Goal: Task Accomplishment & Management: Use online tool/utility

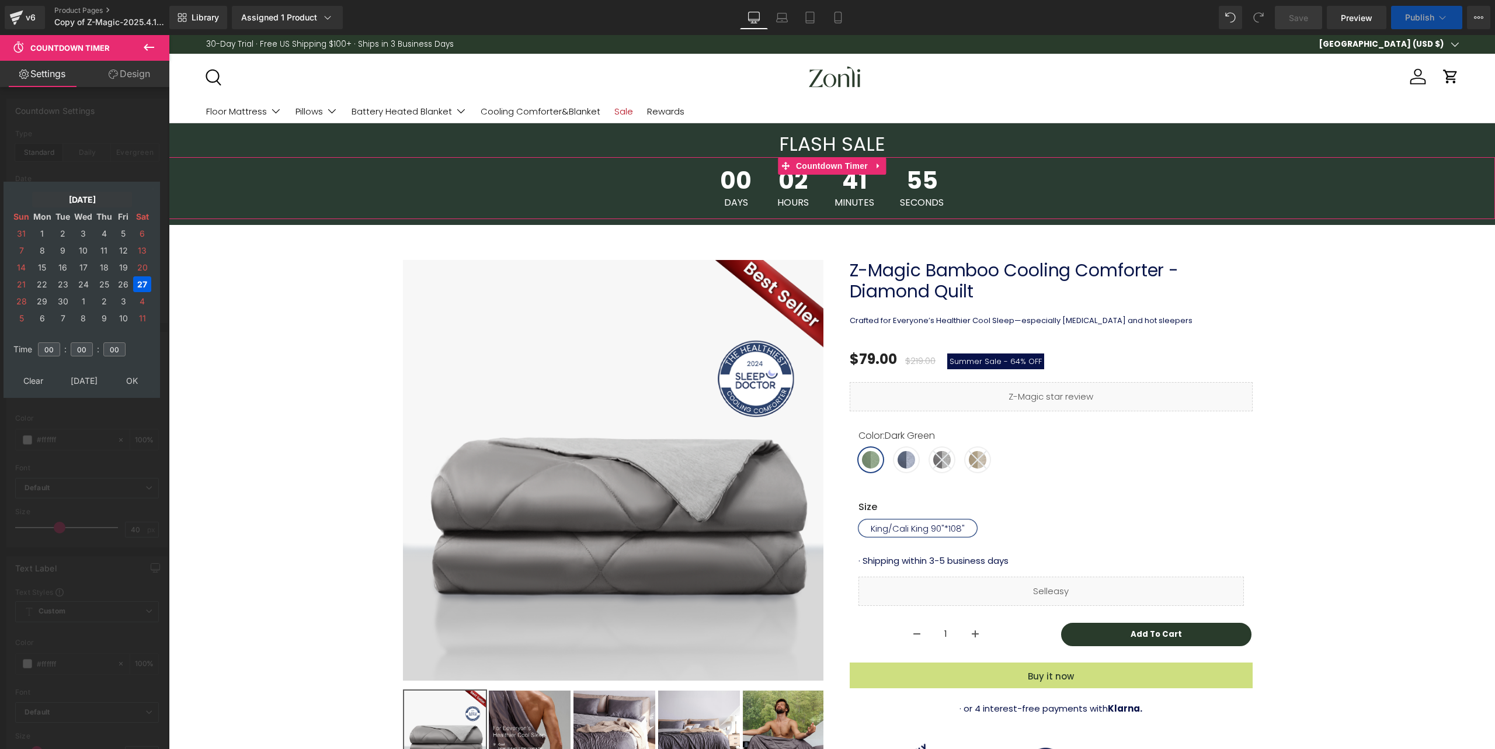
click at [15, 304] on td "28" at bounding box center [21, 301] width 19 height 16
type input "[DATE] 00:00:00"
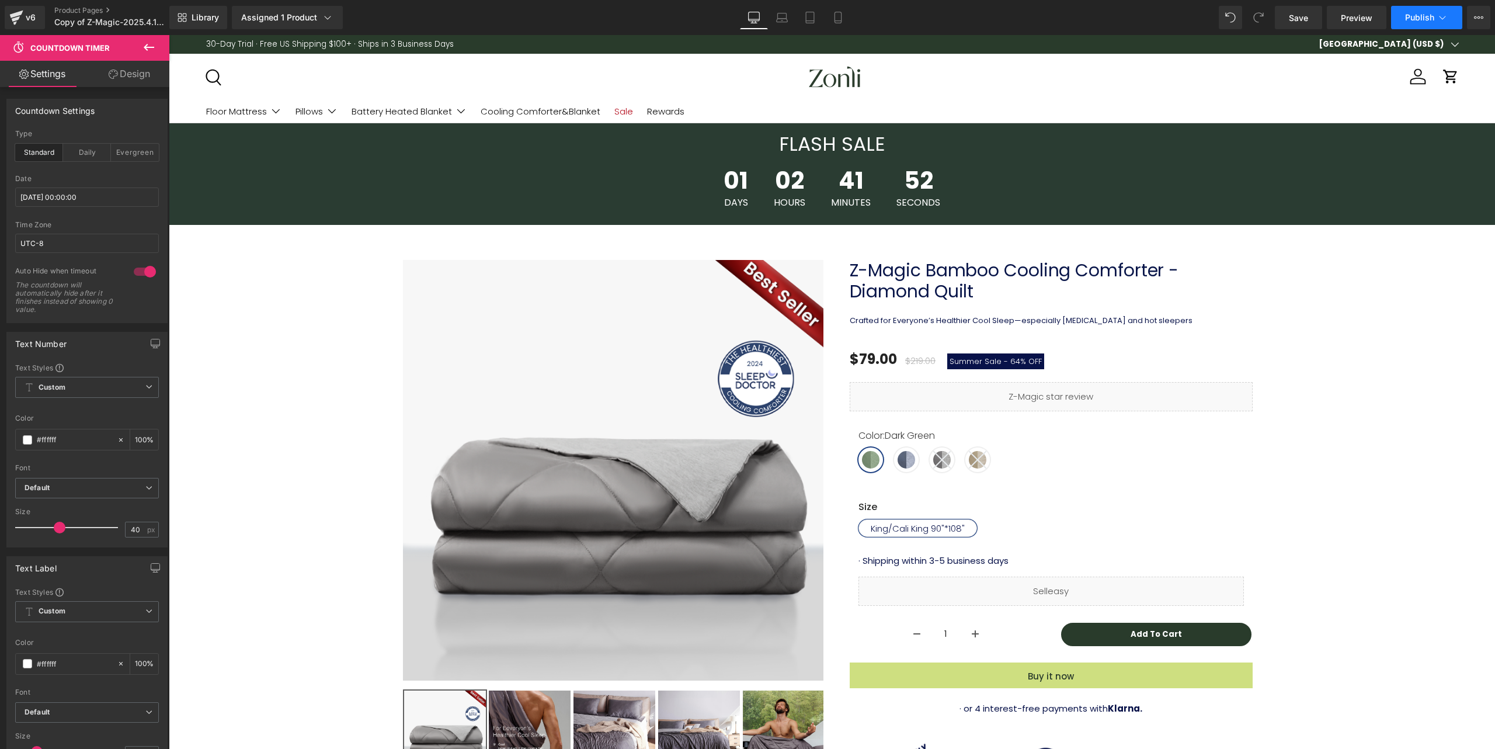
click at [1423, 23] on button "Publish" at bounding box center [1426, 17] width 71 height 23
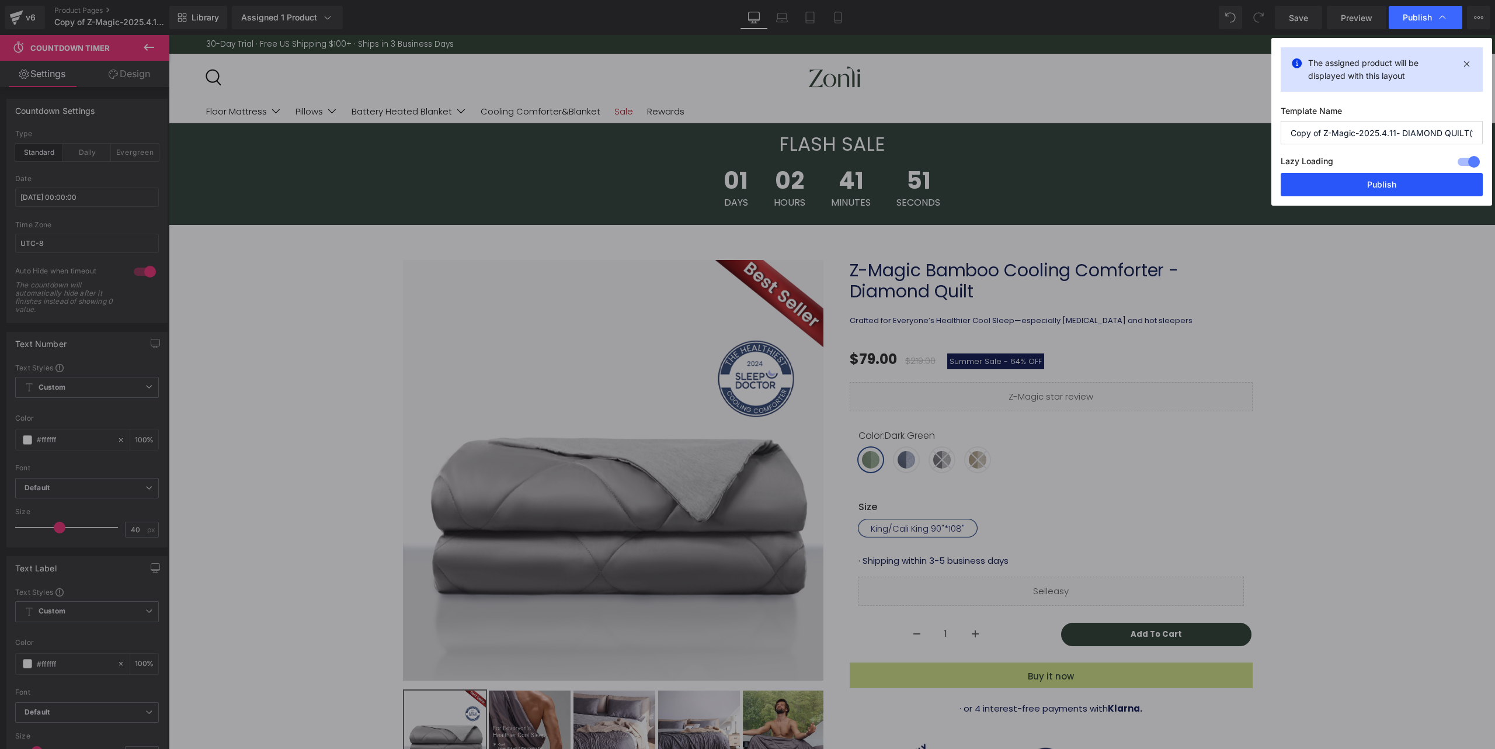
click at [1374, 186] on button "Publish" at bounding box center [1382, 184] width 202 height 23
click at [1374, 186] on div "01 Days 02 Hours 41 Minutes 51 Seconds" at bounding box center [832, 188] width 1327 height 62
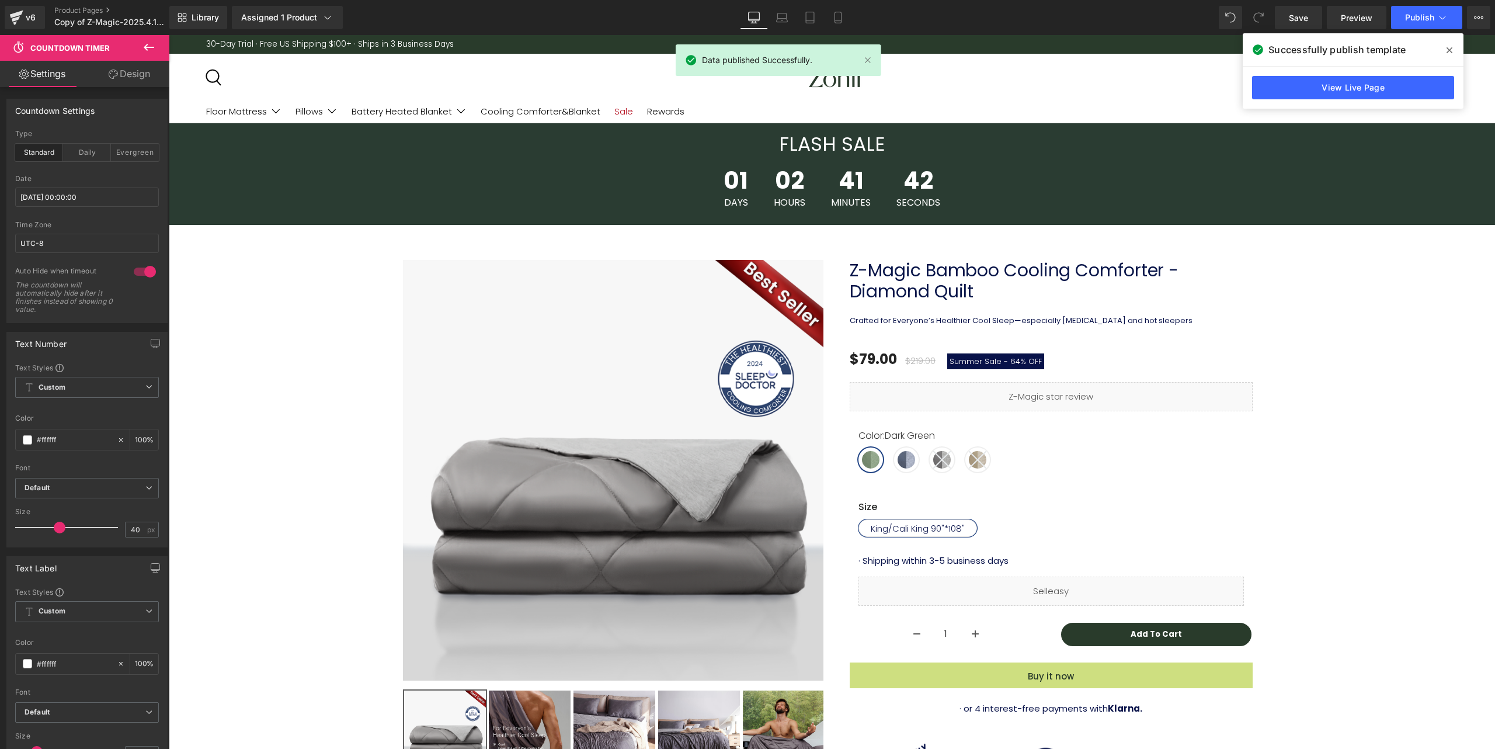
click at [1448, 49] on icon at bounding box center [1450, 50] width 6 height 6
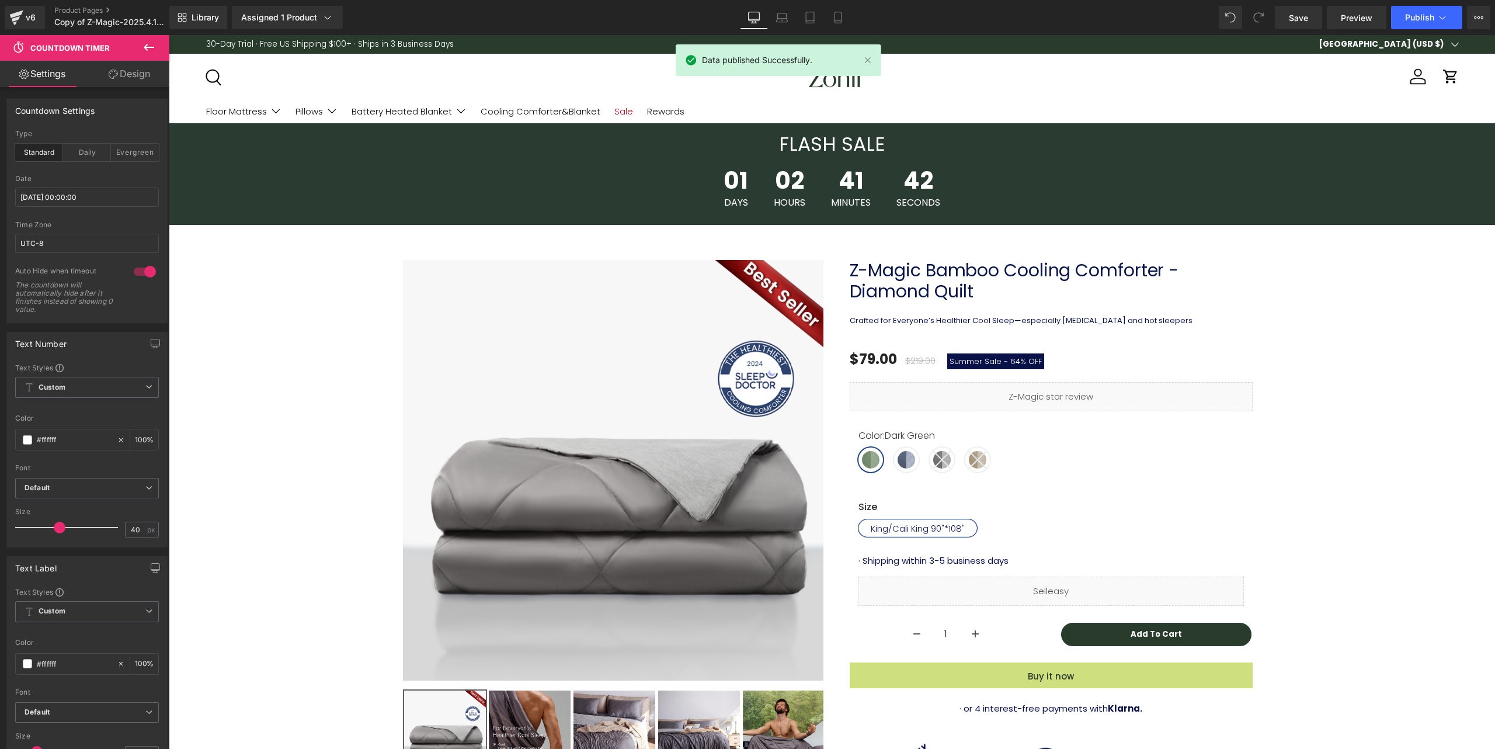
click at [1448, 49] on div "30-Day Trial · Free US Shipping $100+ · Ships in 3 Business Days Boundless Rest…" at bounding box center [832, 44] width 1327 height 19
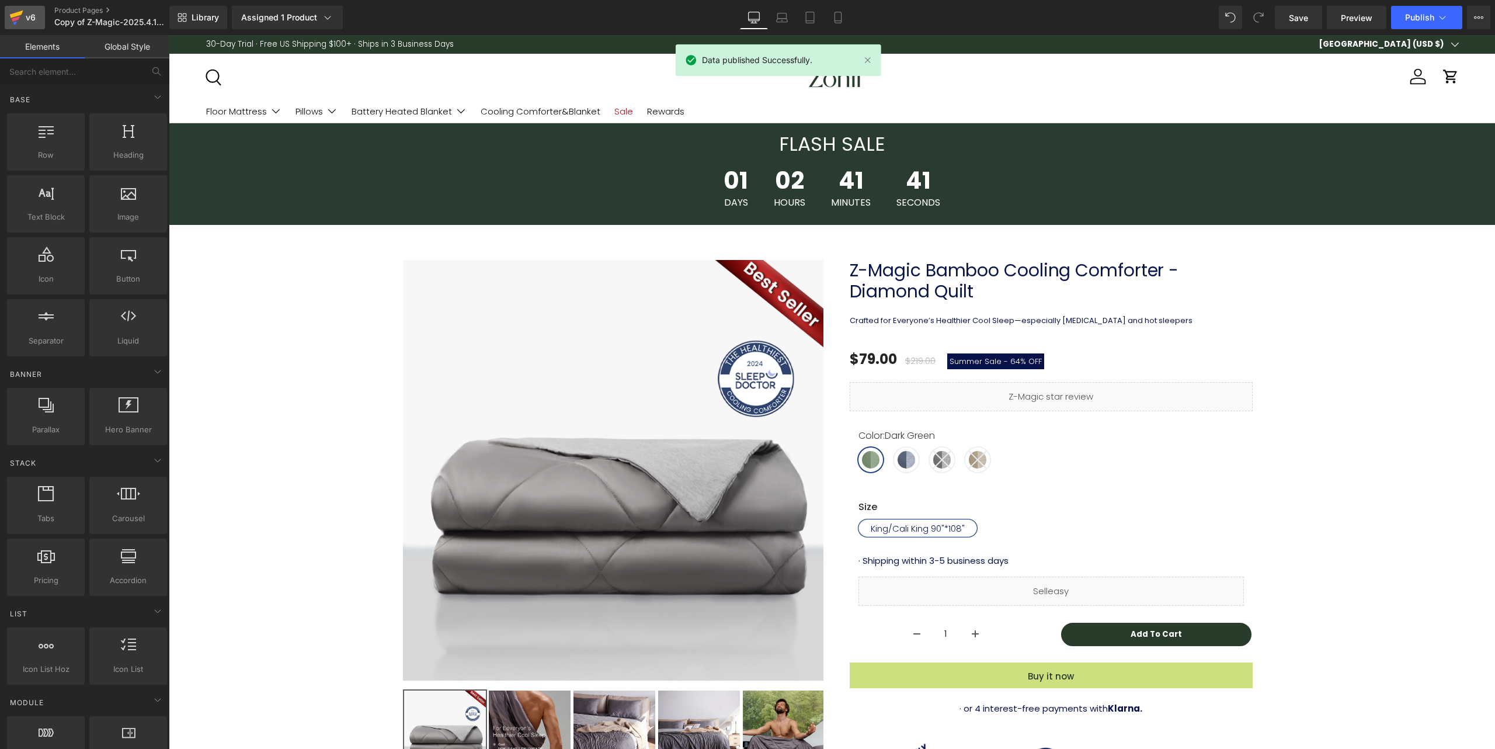
click at [22, 16] on icon at bounding box center [16, 17] width 14 height 29
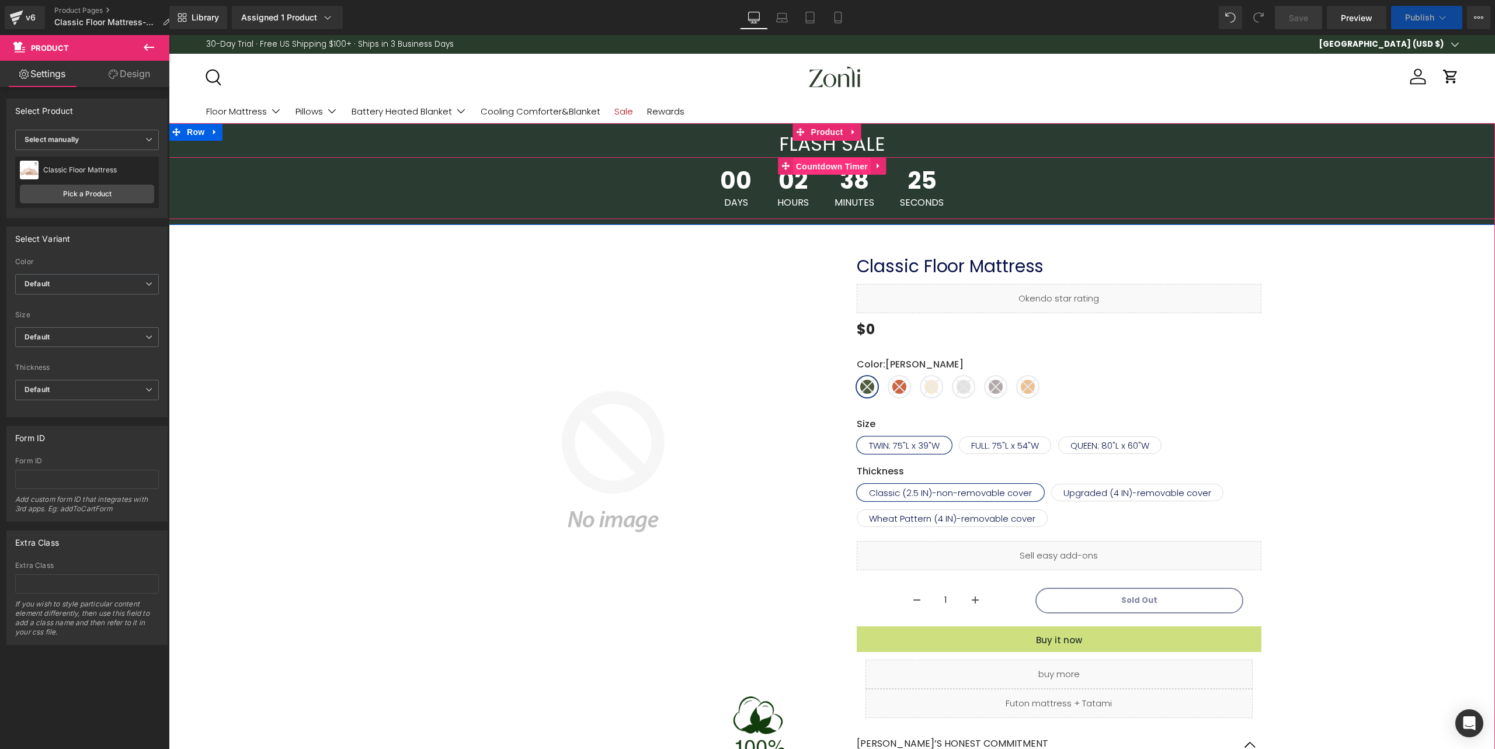
click at [832, 171] on span "Countdown Timer" at bounding box center [832, 167] width 78 height 18
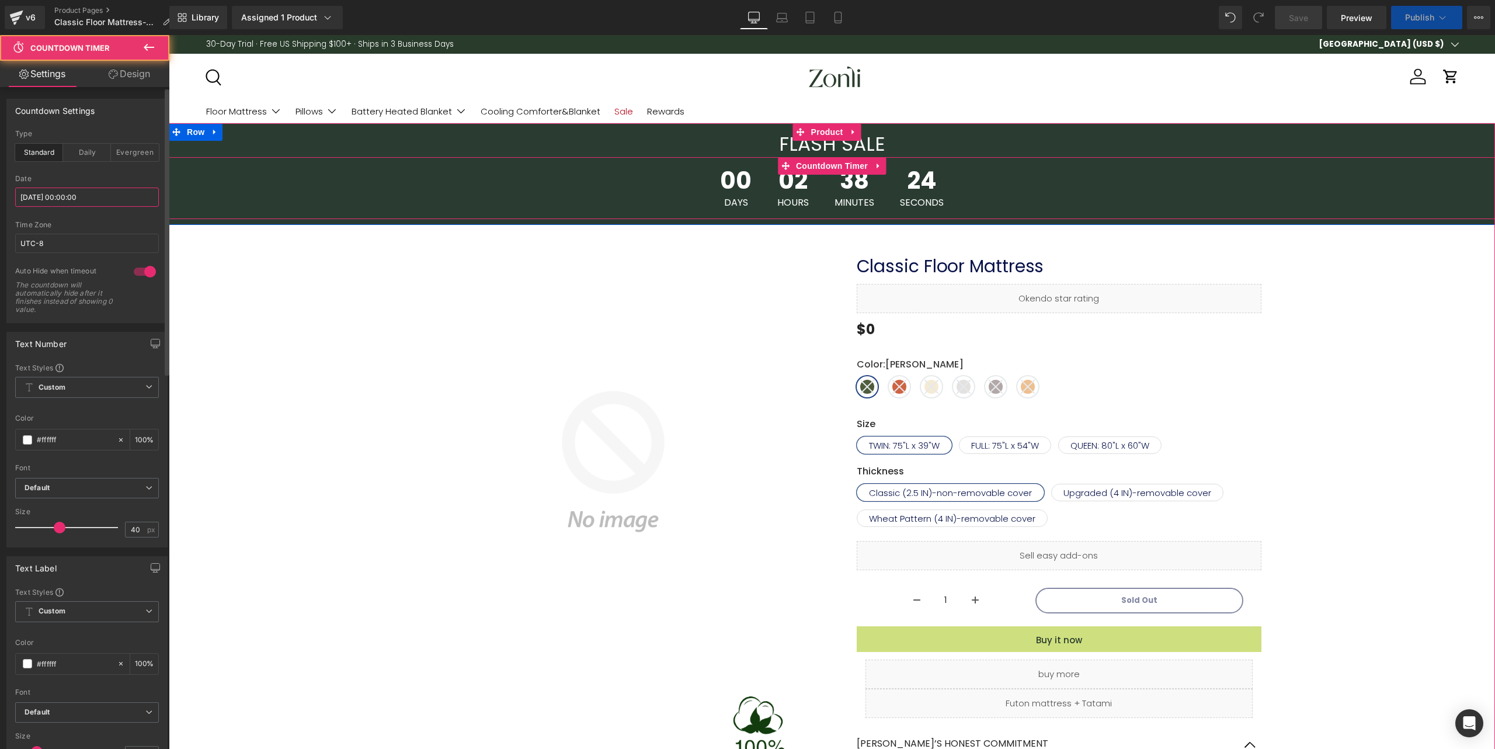
click at [73, 194] on input "[DATE] 00:00:00" at bounding box center [87, 196] width 144 height 19
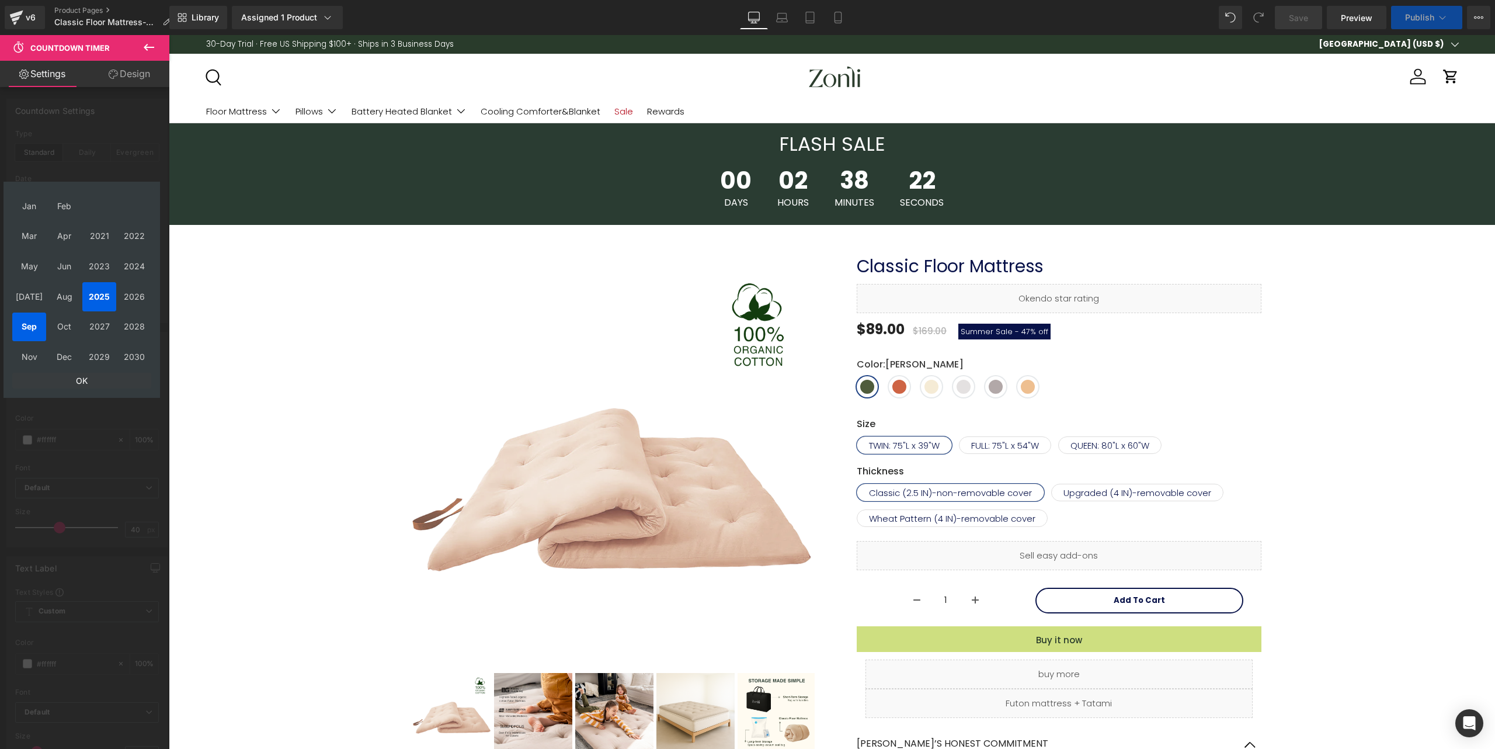
click at [82, 383] on td "OK" at bounding box center [81, 381] width 139 height 16
click at [18, 299] on td "28" at bounding box center [21, 301] width 19 height 16
click at [133, 379] on span "Custom Setup Global Style" at bounding box center [87, 387] width 144 height 21
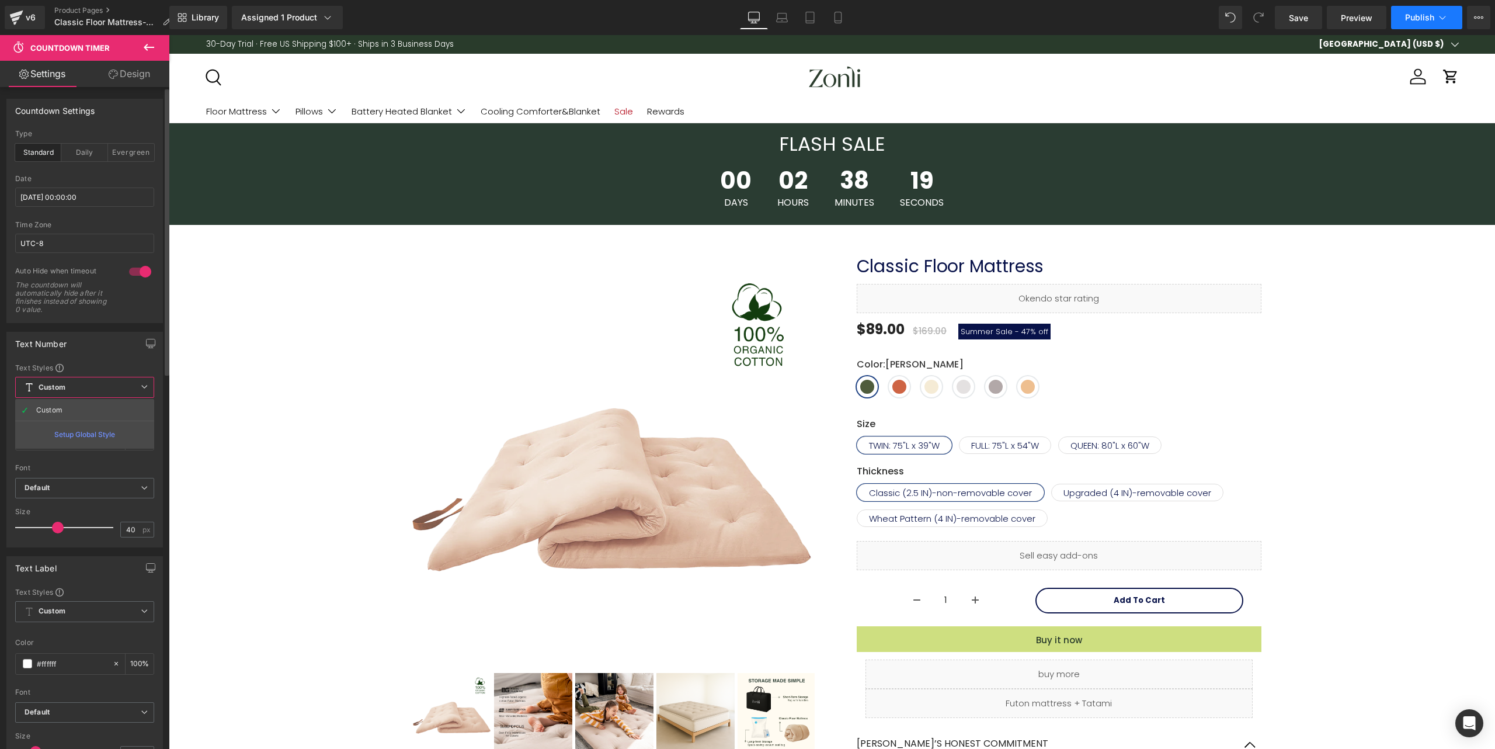
click at [1425, 20] on span "Publish" at bounding box center [1419, 17] width 29 height 9
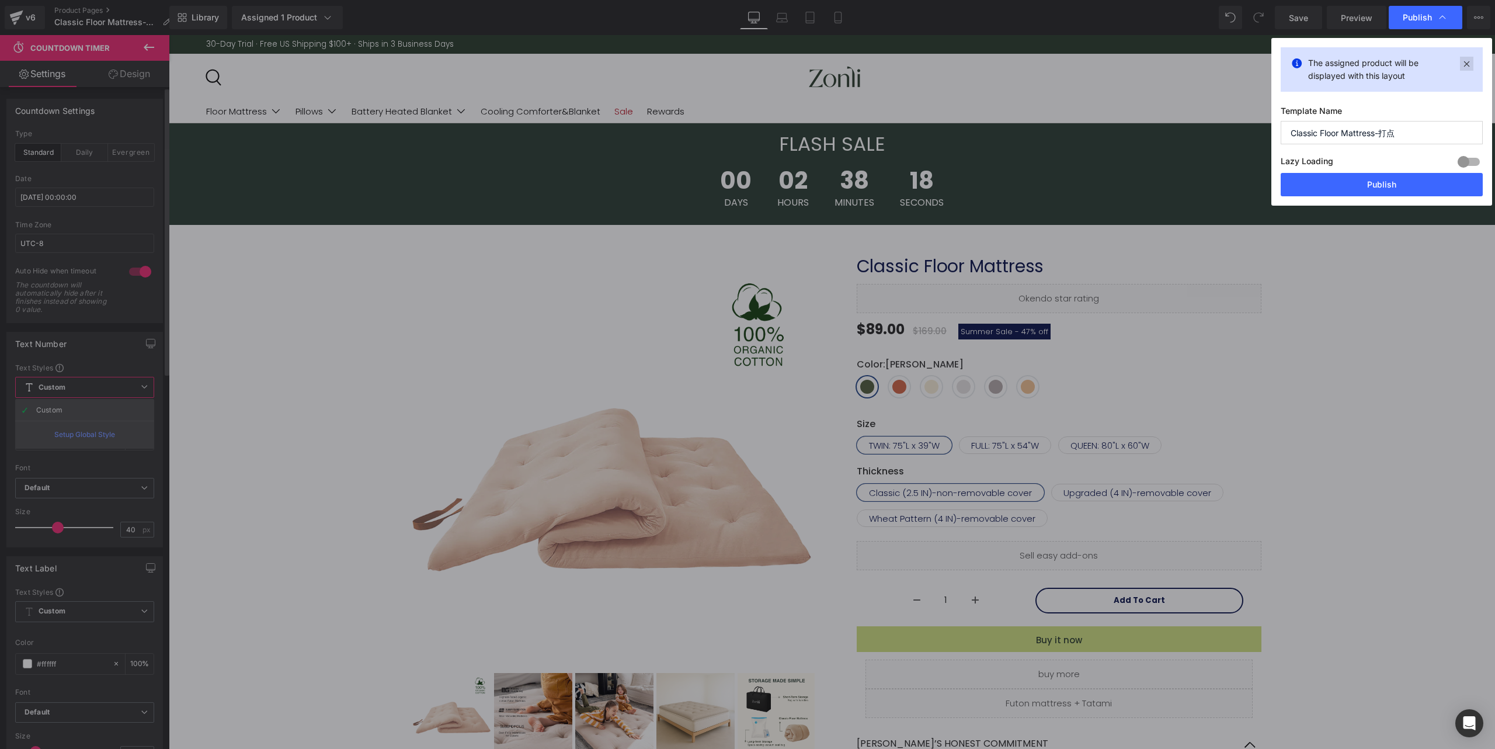
click at [1468, 66] on icon at bounding box center [1466, 64] width 13 height 14
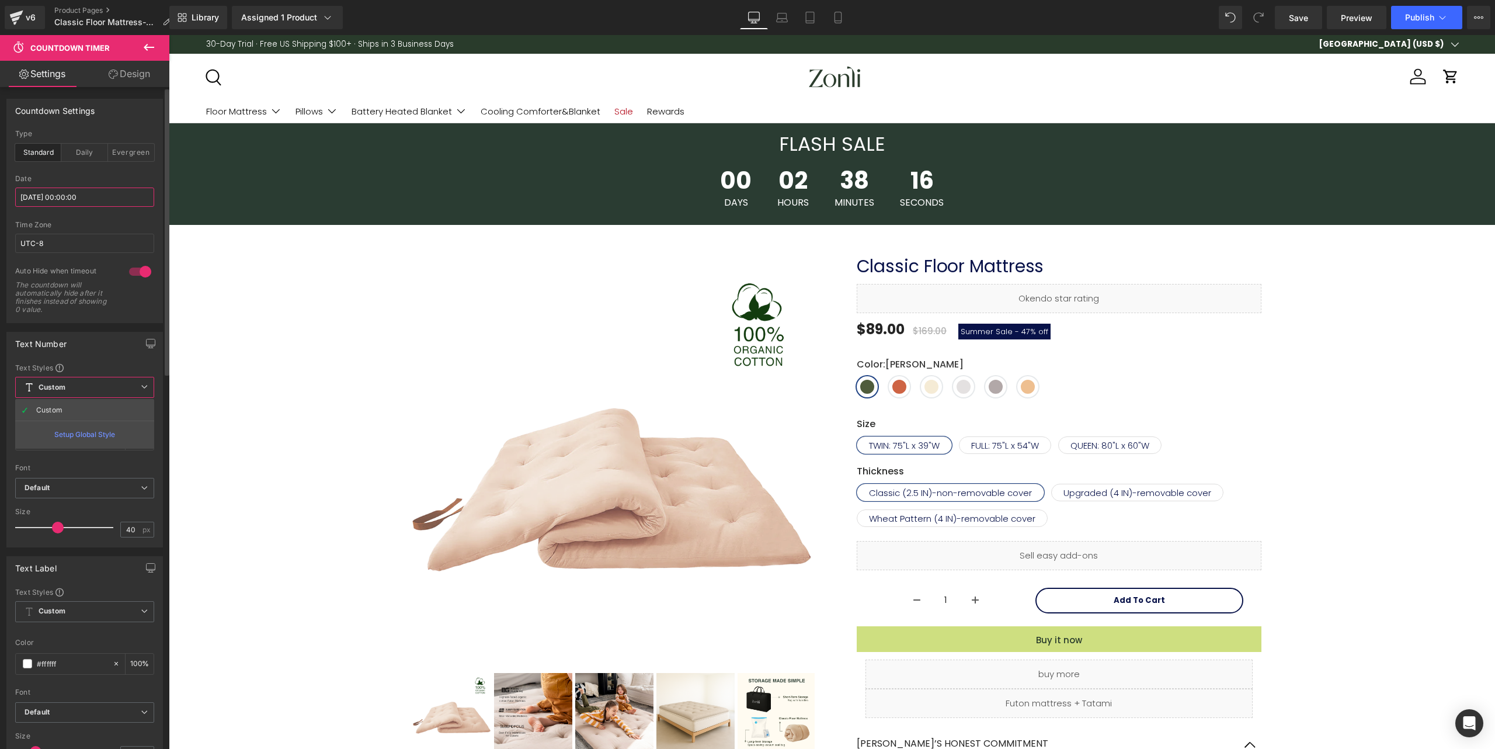
click at [48, 193] on input "[DATE] 00:00:00" at bounding box center [84, 196] width 139 height 19
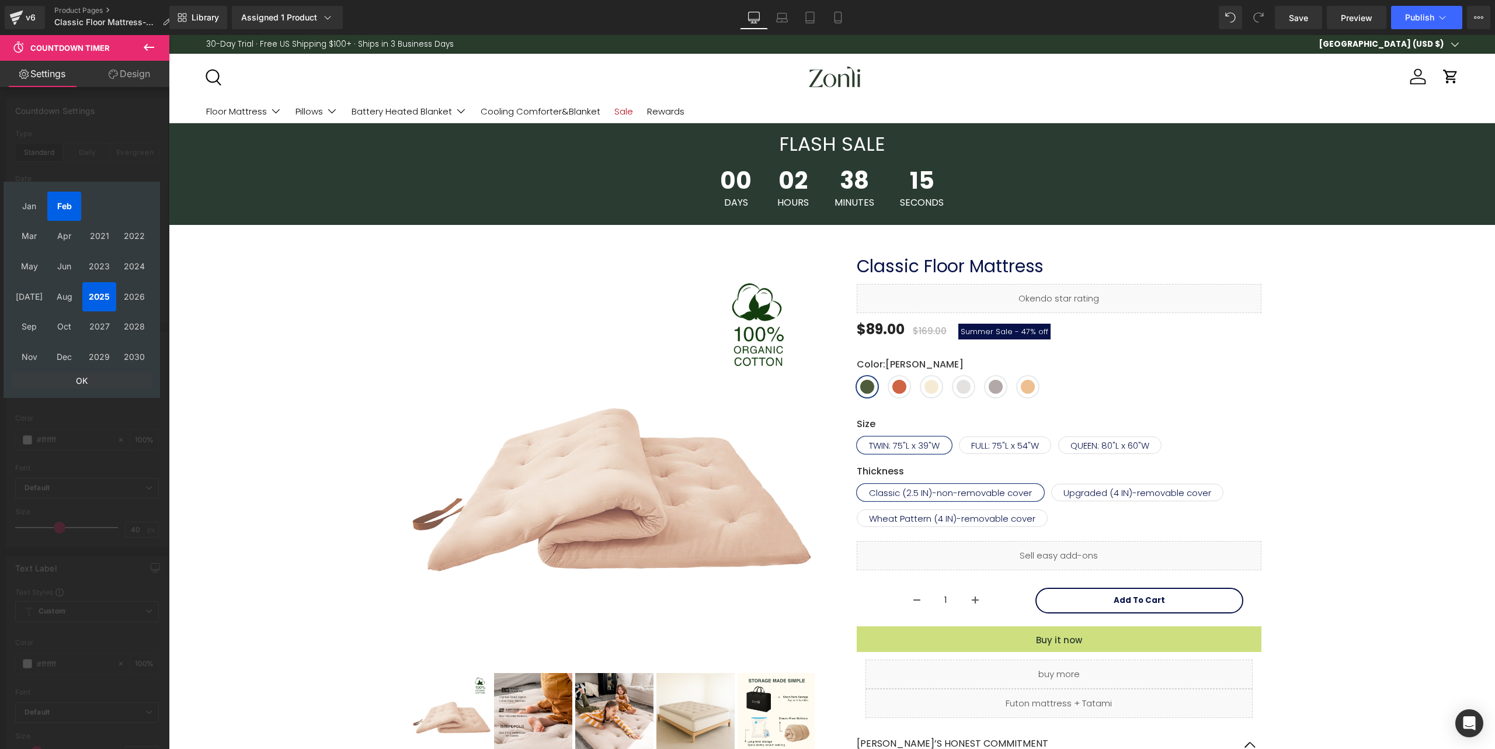
click at [78, 386] on td "OK" at bounding box center [81, 381] width 139 height 16
click at [78, 386] on form "Sep, 2025 Sun Mon Tue Wed Thu Fri Sat 31 1 2 3 4 5 6 7 8 9 10 11 12 13 14 15 16…" at bounding box center [81, 290] width 145 height 203
click at [24, 307] on td "28" at bounding box center [21, 301] width 19 height 16
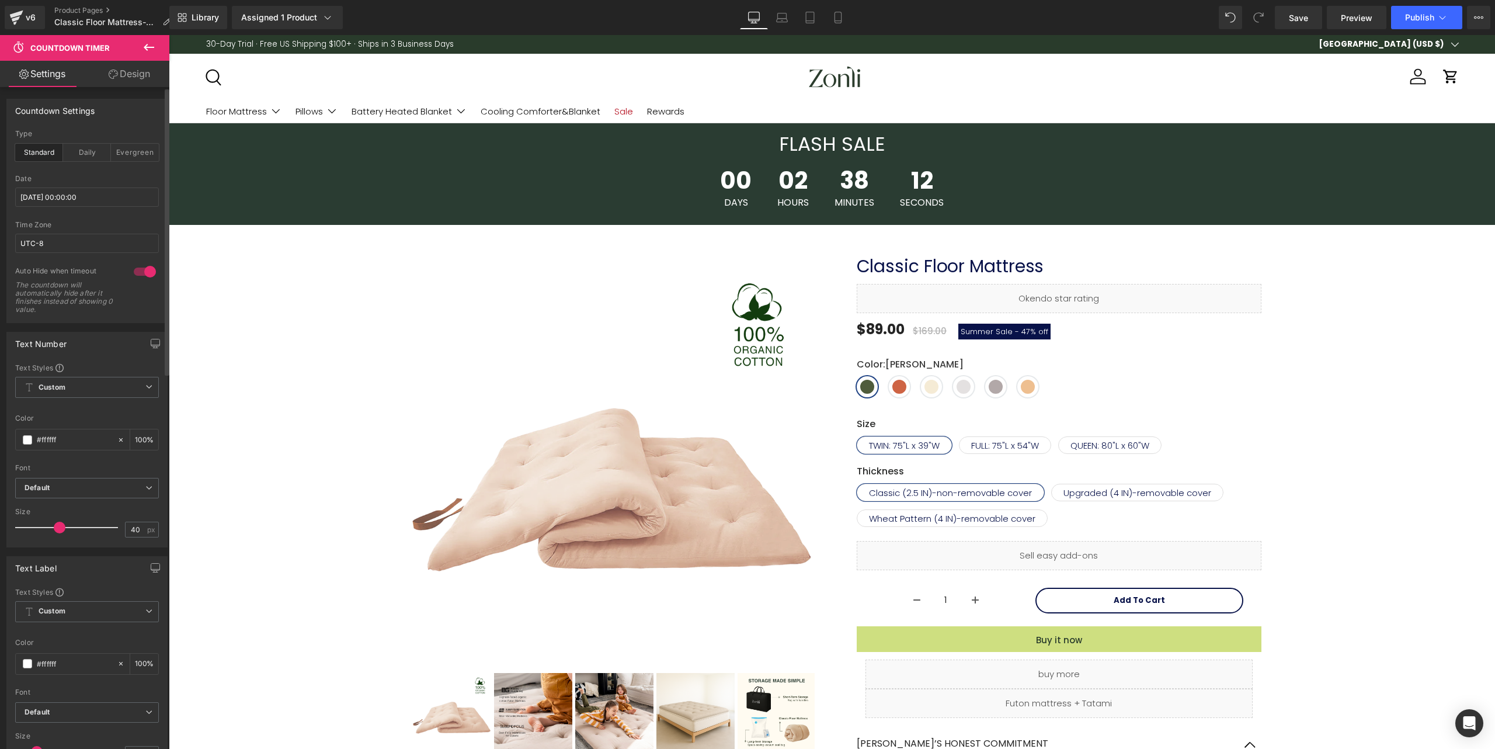
click at [835, 182] on span "38" at bounding box center [855, 183] width 40 height 29
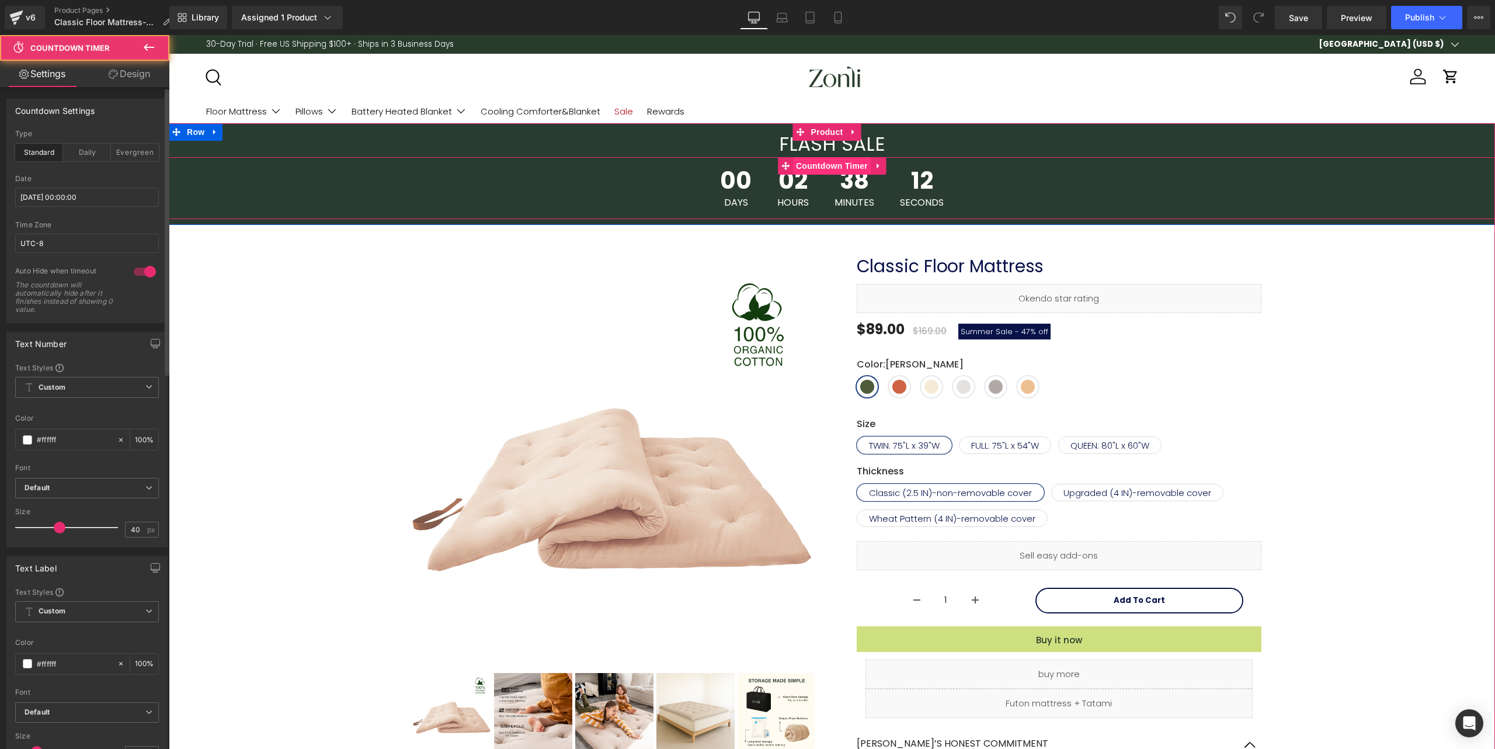
click at [839, 165] on span "Countdown Timer" at bounding box center [832, 166] width 78 height 18
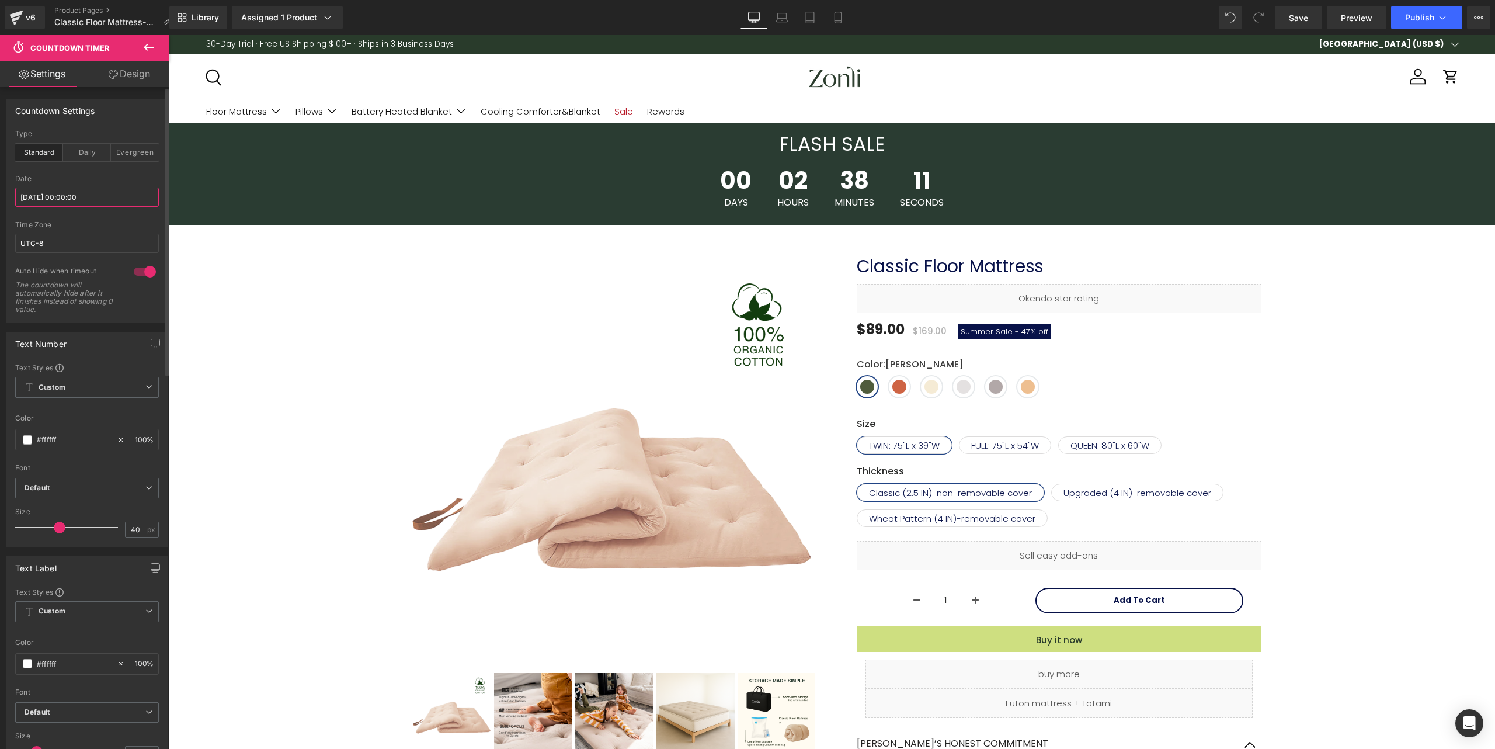
click at [117, 196] on input "[DATE] 00:00:00" at bounding box center [87, 196] width 144 height 19
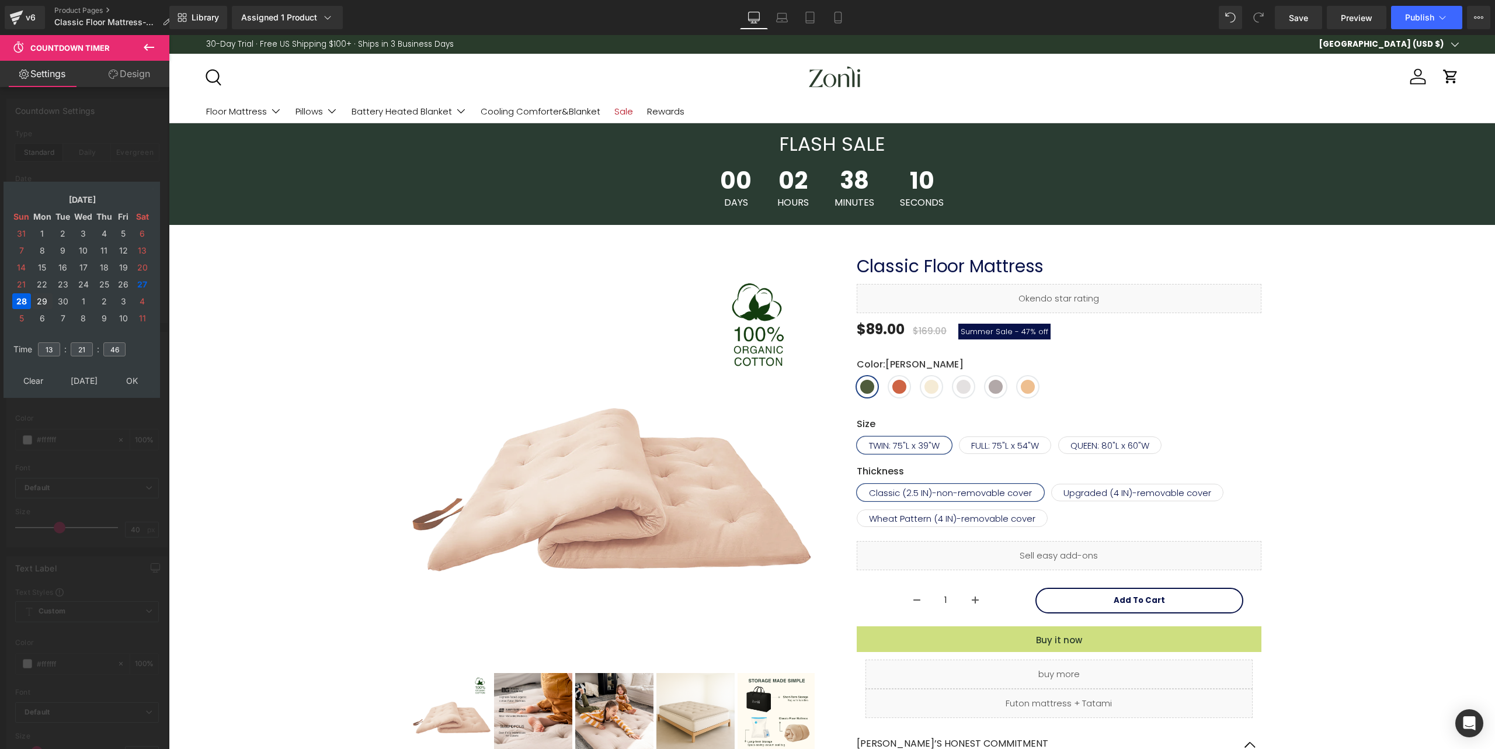
drag, startPoint x: 43, startPoint y: 300, endPoint x: 48, endPoint y: 299, distance: 5.9
click at [43, 300] on td "29" at bounding box center [42, 301] width 20 height 16
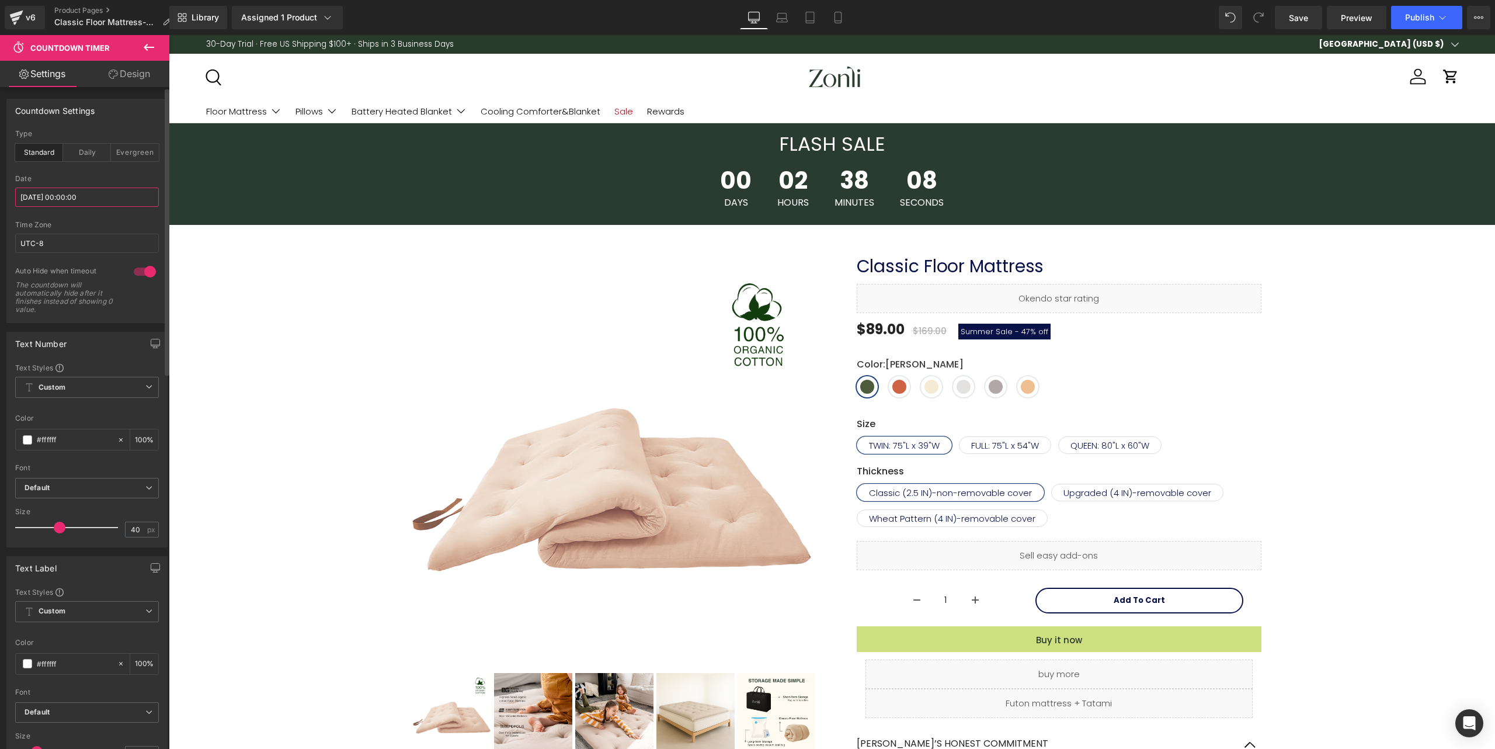
click at [109, 189] on input "[DATE] 00:00:00" at bounding box center [87, 196] width 144 height 19
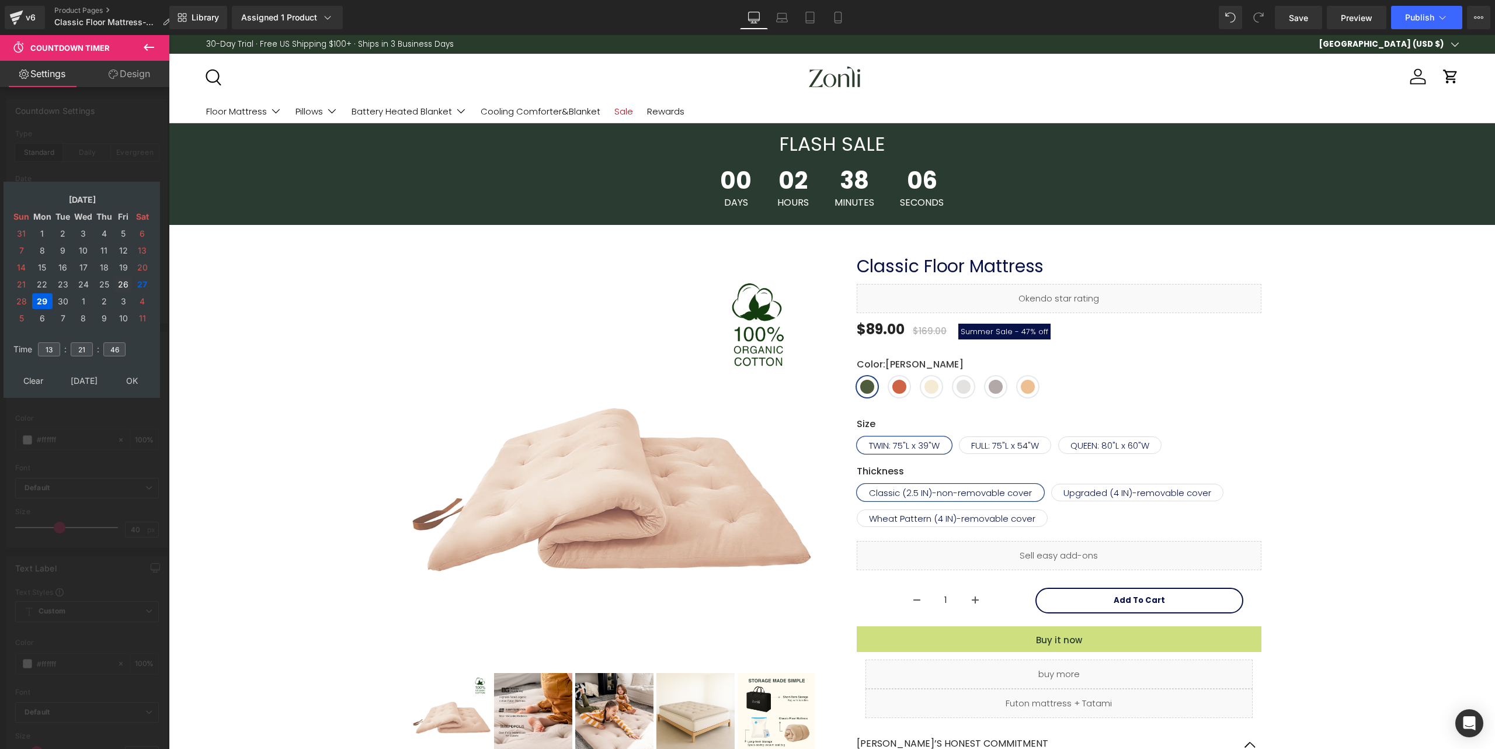
click at [119, 284] on td "26" at bounding box center [123, 284] width 18 height 16
click at [129, 380] on span "Custom Setup Global Style" at bounding box center [87, 387] width 144 height 21
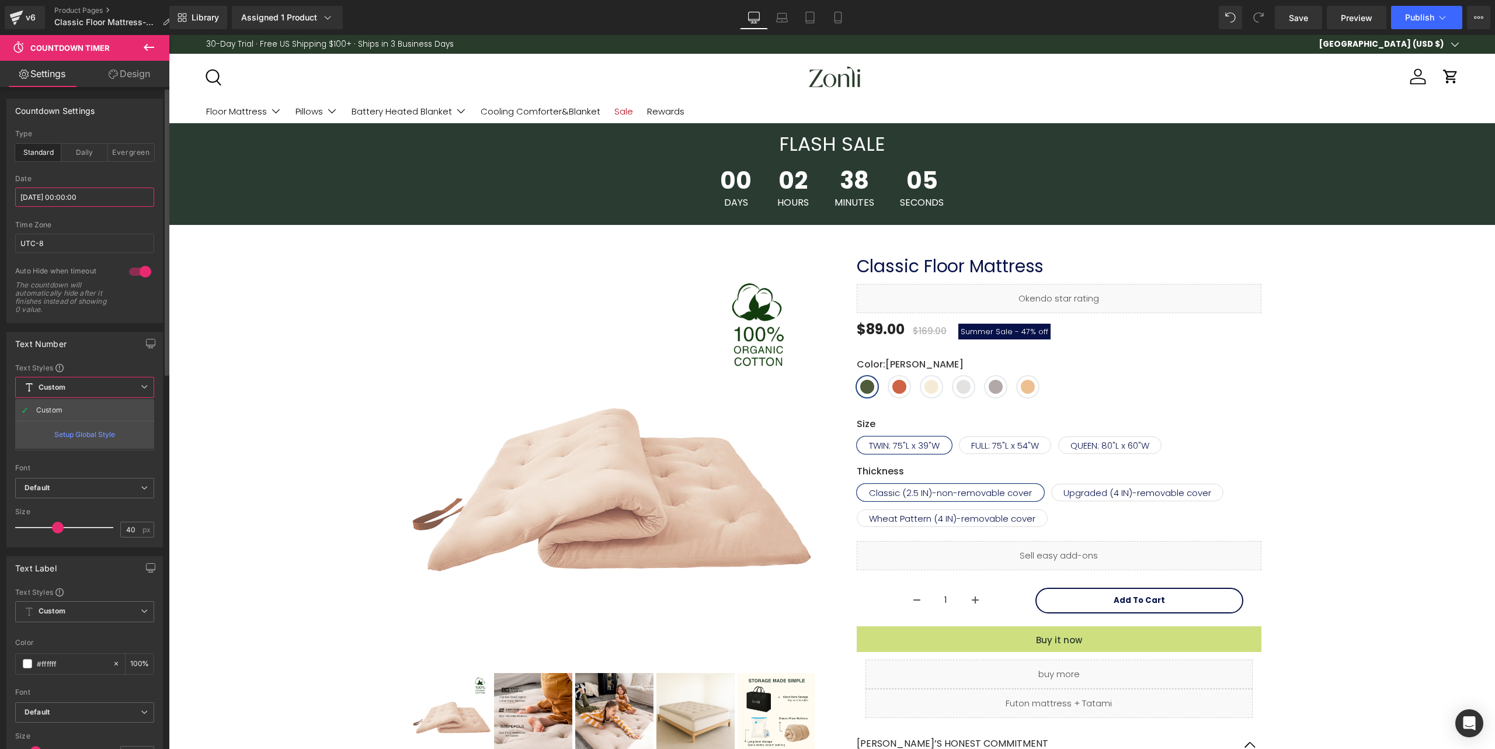
click at [109, 192] on input "[DATE] 00:00:00" at bounding box center [84, 196] width 139 height 19
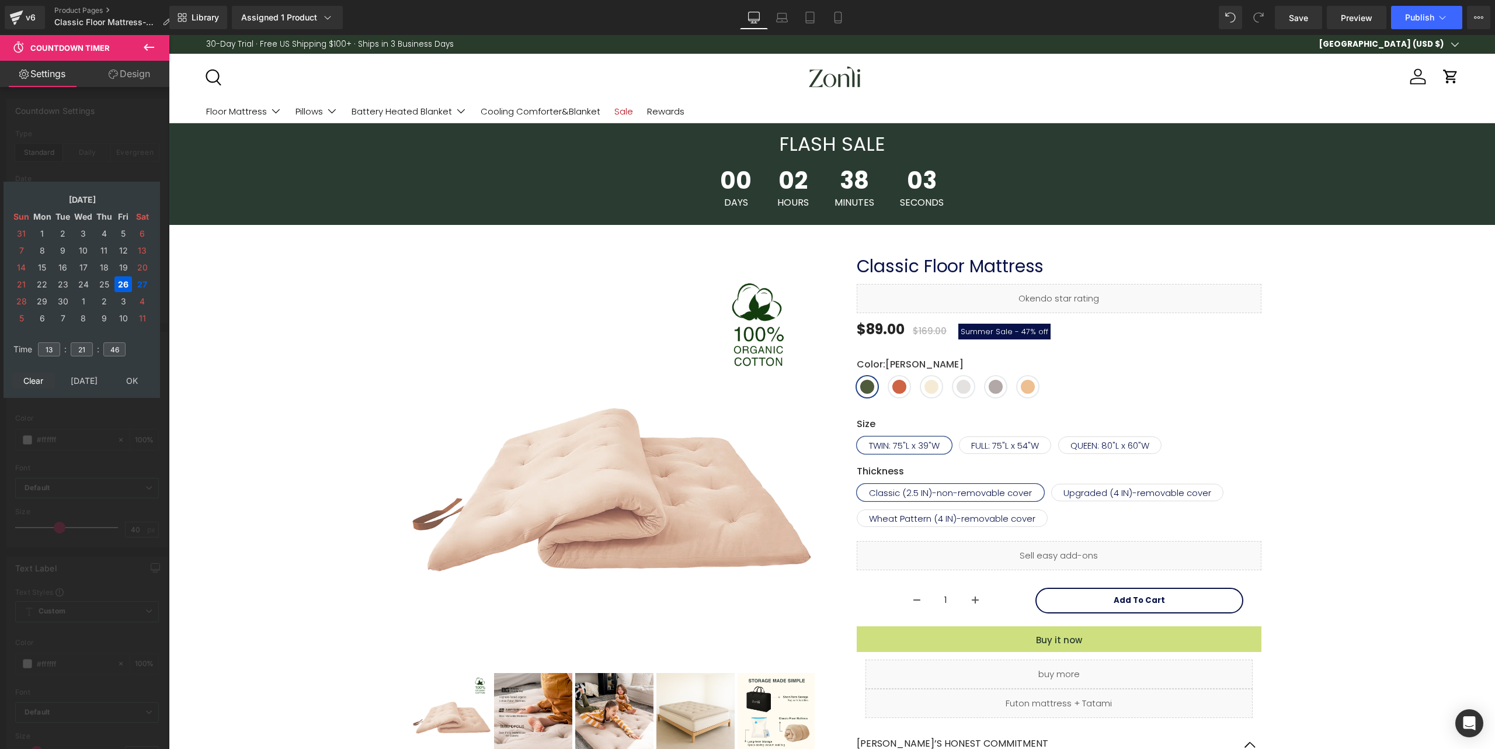
click at [41, 381] on td "Clear" at bounding box center [33, 381] width 43 height 16
click at [125, 282] on td "26" at bounding box center [123, 284] width 18 height 16
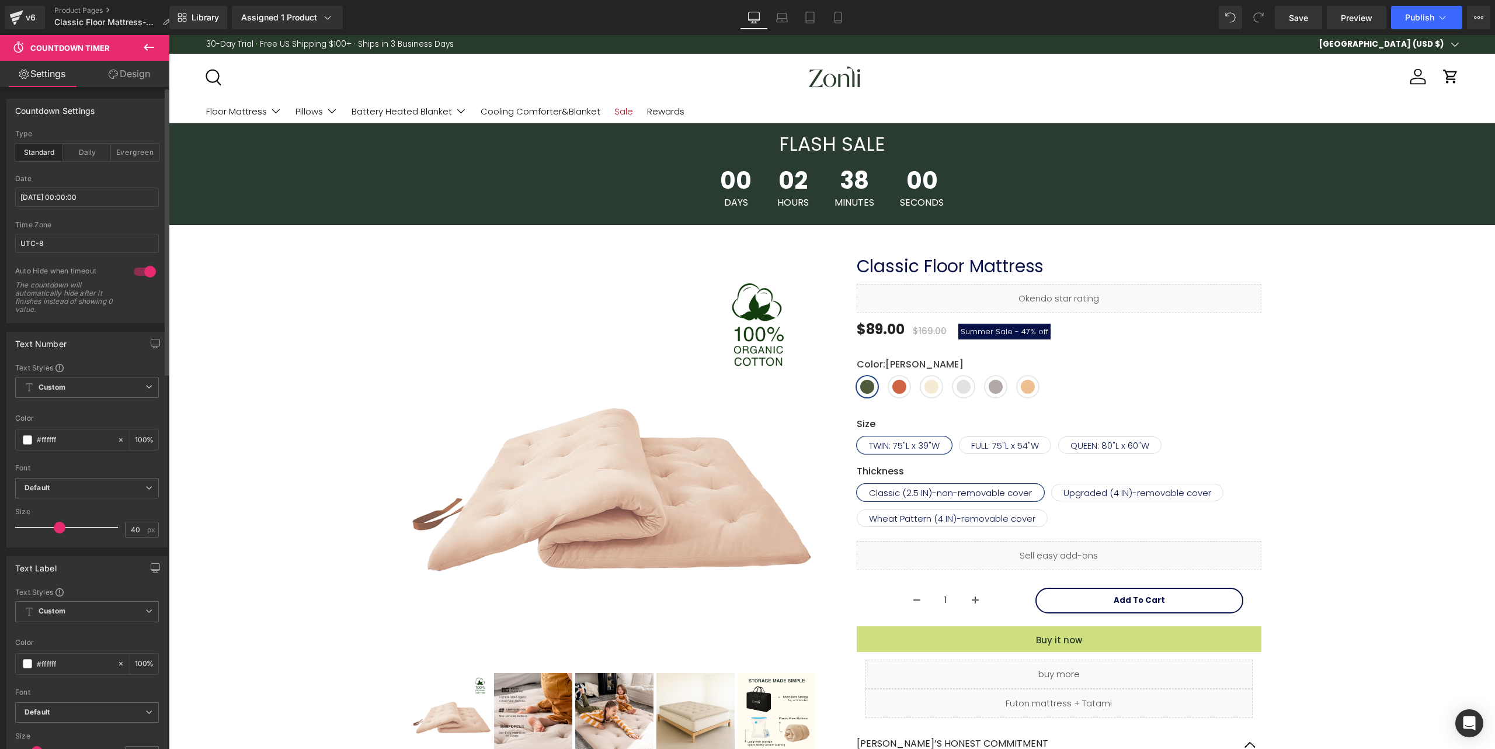
click at [129, 382] on span "Custom Setup Global Style" at bounding box center [87, 387] width 144 height 21
click at [19, 11] on icon at bounding box center [16, 17] width 14 height 29
click at [812, 59] on div at bounding box center [832, 392] width 1327 height 714
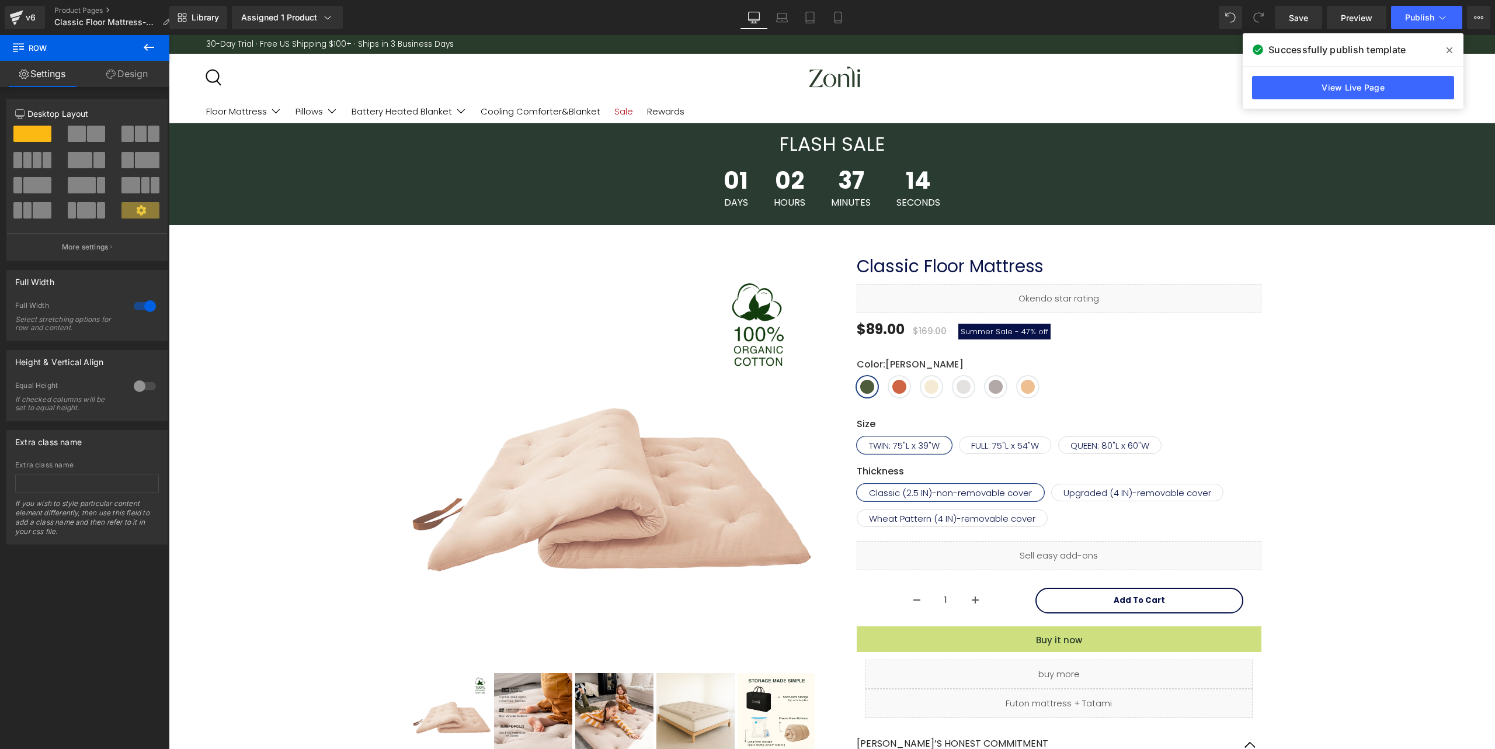
click at [1450, 50] on icon at bounding box center [1450, 50] width 6 height 6
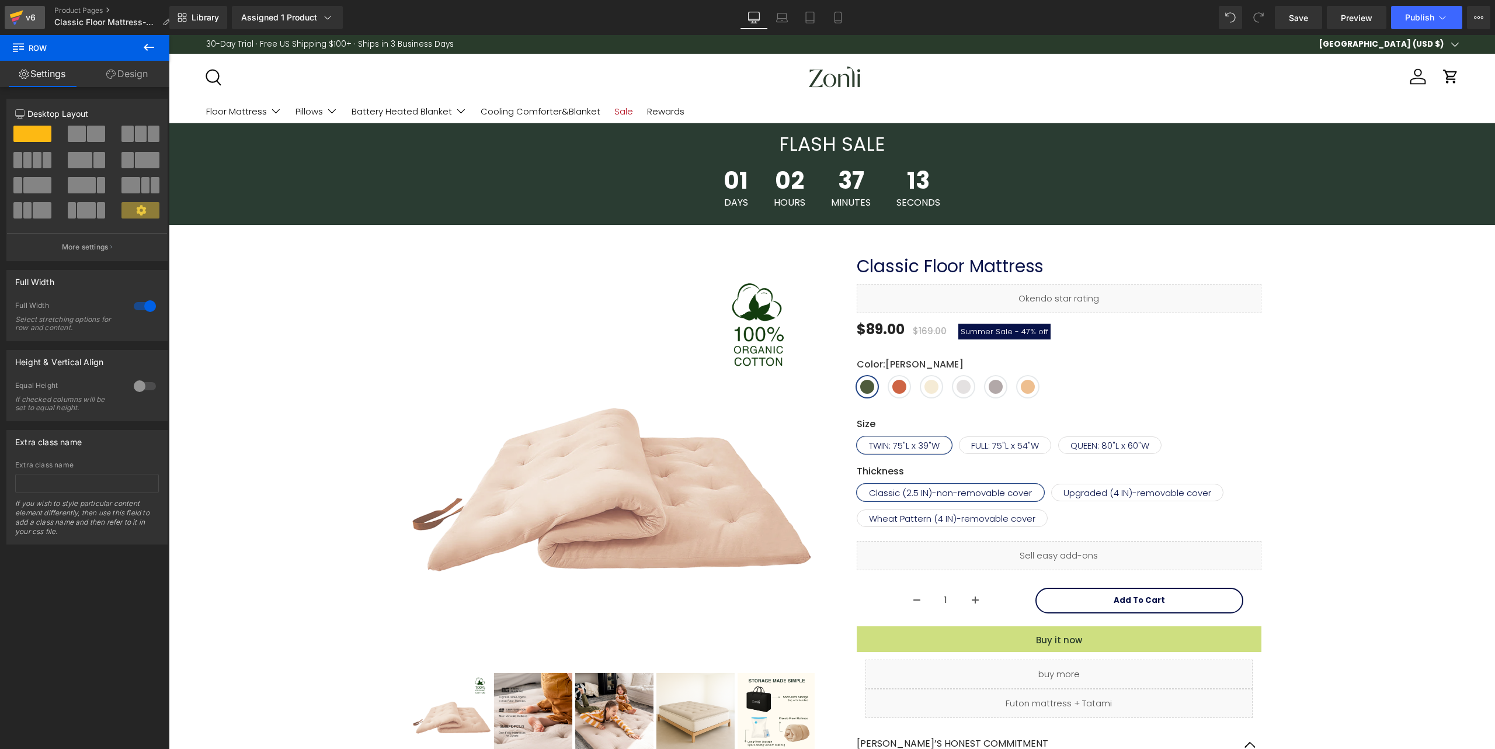
click at [35, 17] on div "v6" at bounding box center [30, 17] width 15 height 15
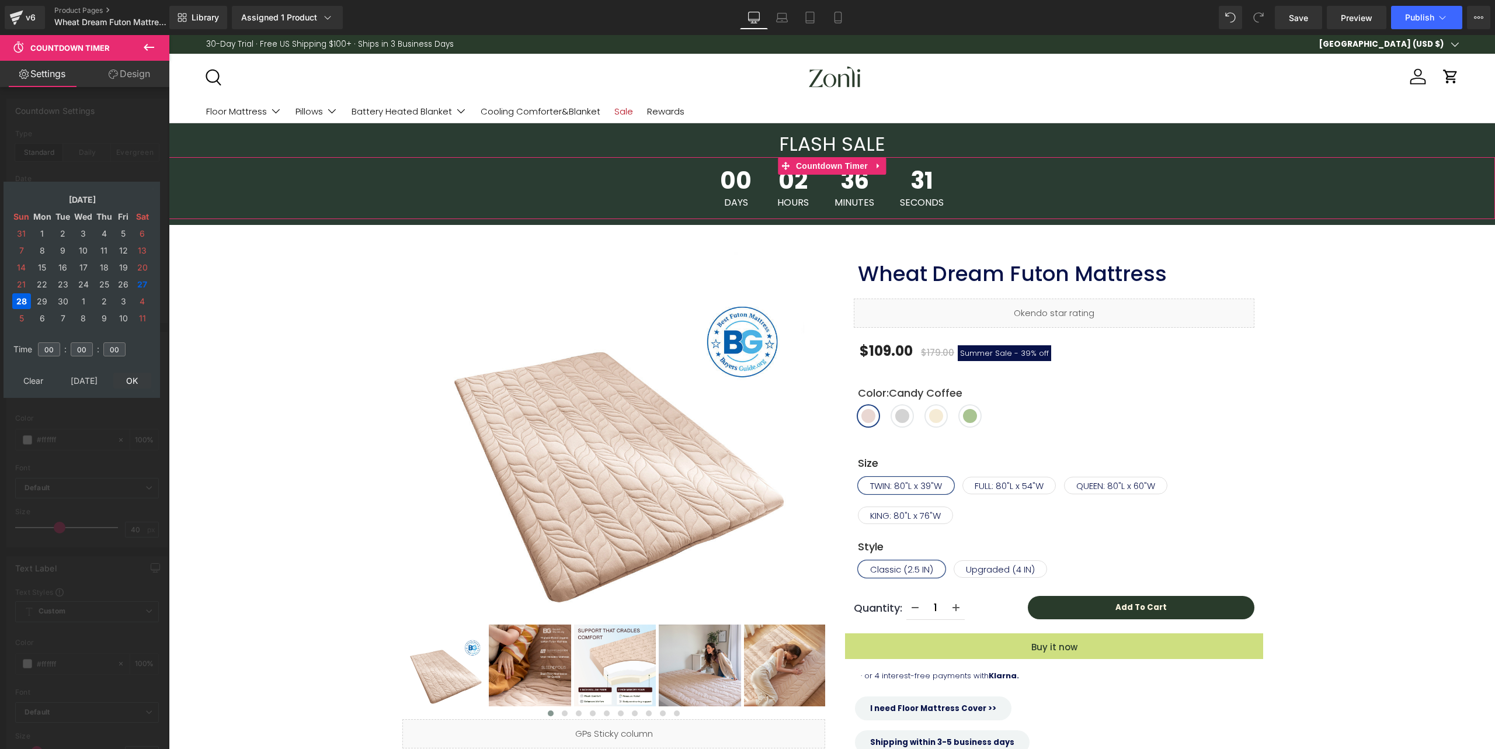
type input "2025/09/28 00:00:00"
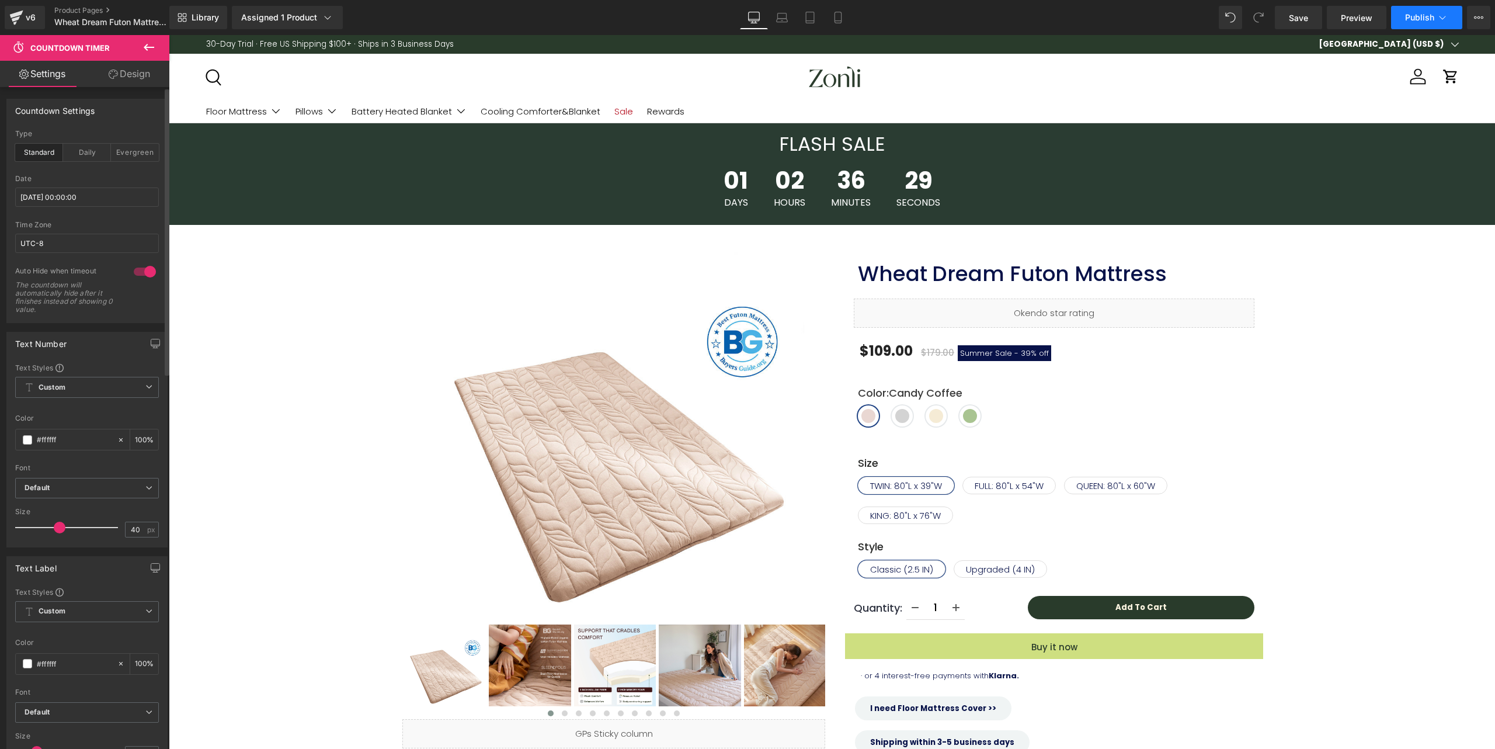
click at [1435, 28] on button "Publish" at bounding box center [1426, 17] width 71 height 23
click at [1413, 20] on span "Publish" at bounding box center [1419, 17] width 29 height 9
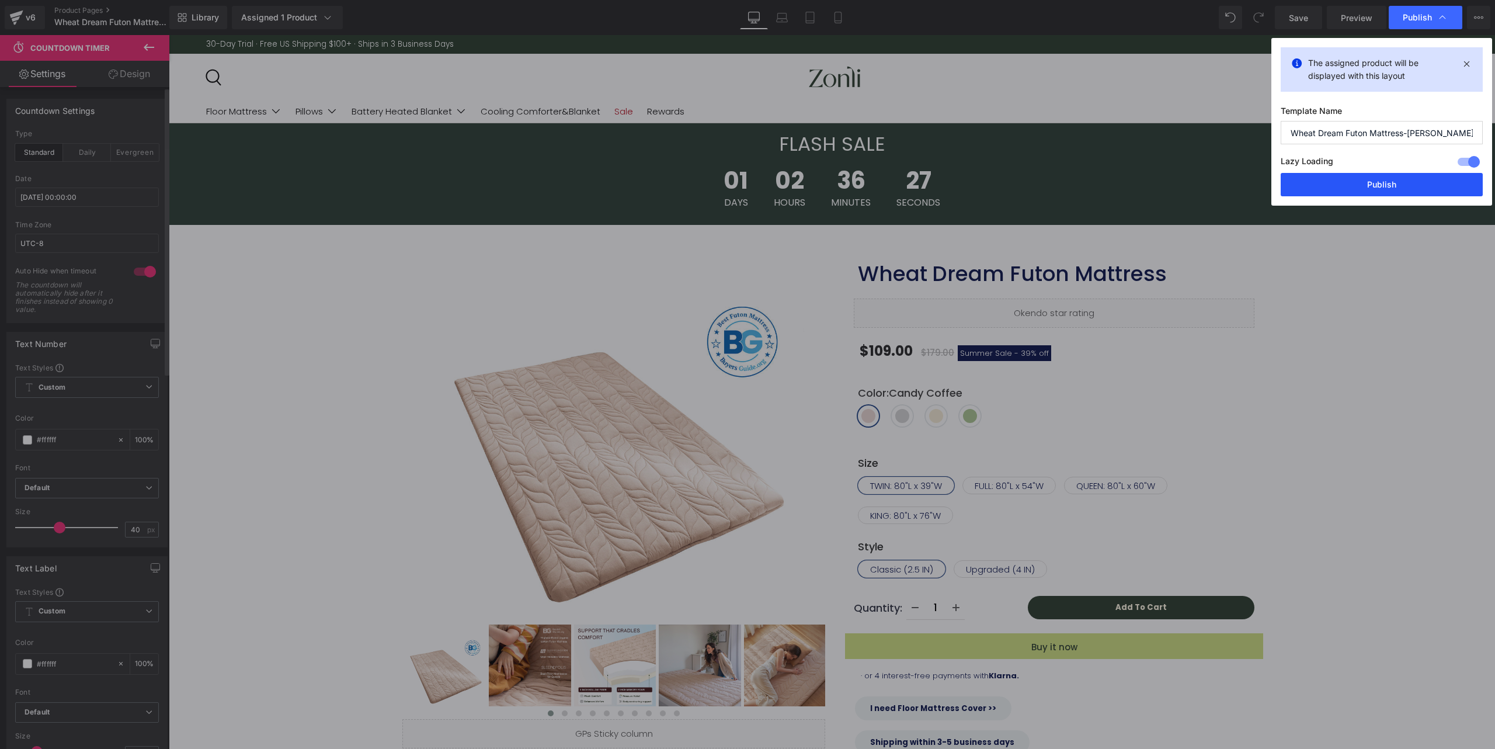
click at [1396, 185] on button "Publish" at bounding box center [1382, 184] width 202 height 23
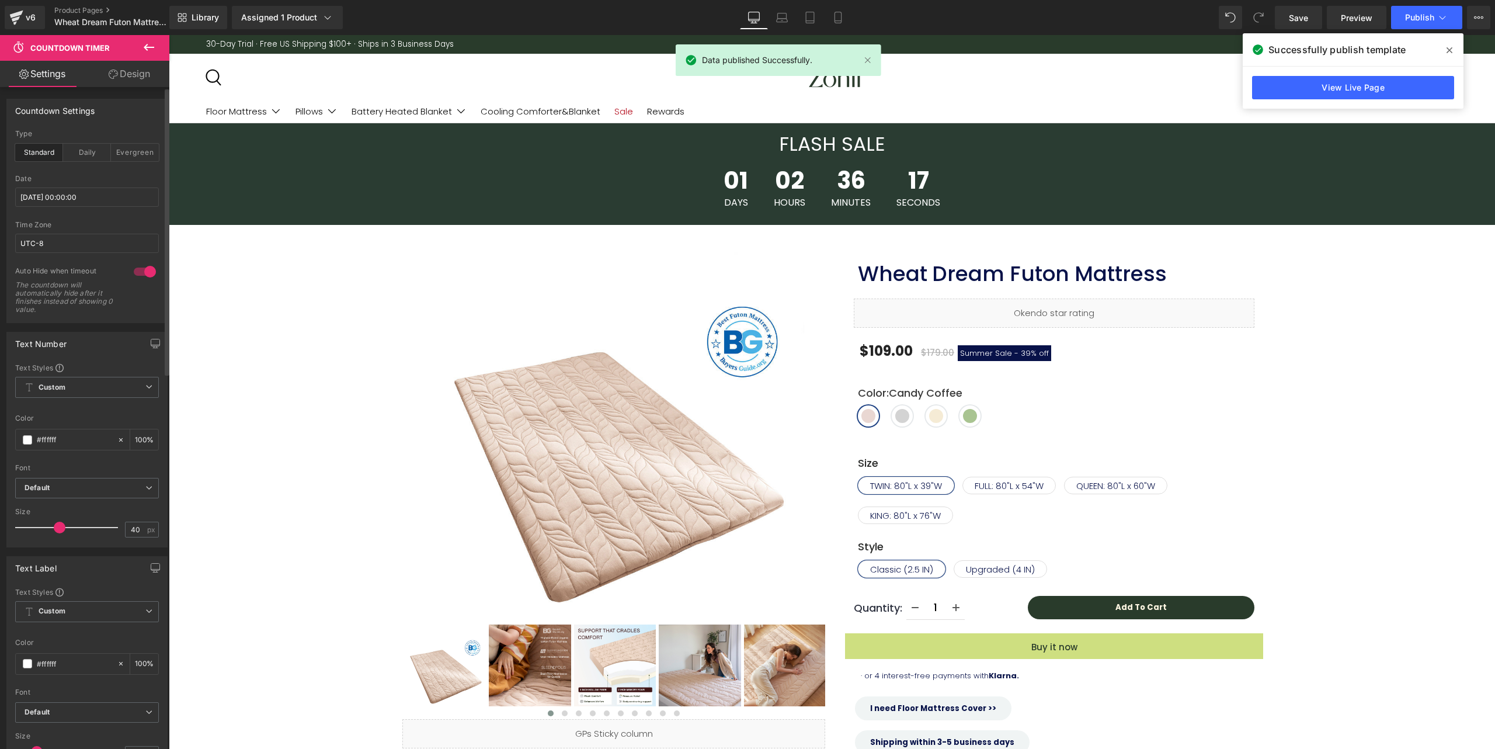
click at [1454, 50] on span at bounding box center [1449, 50] width 19 height 19
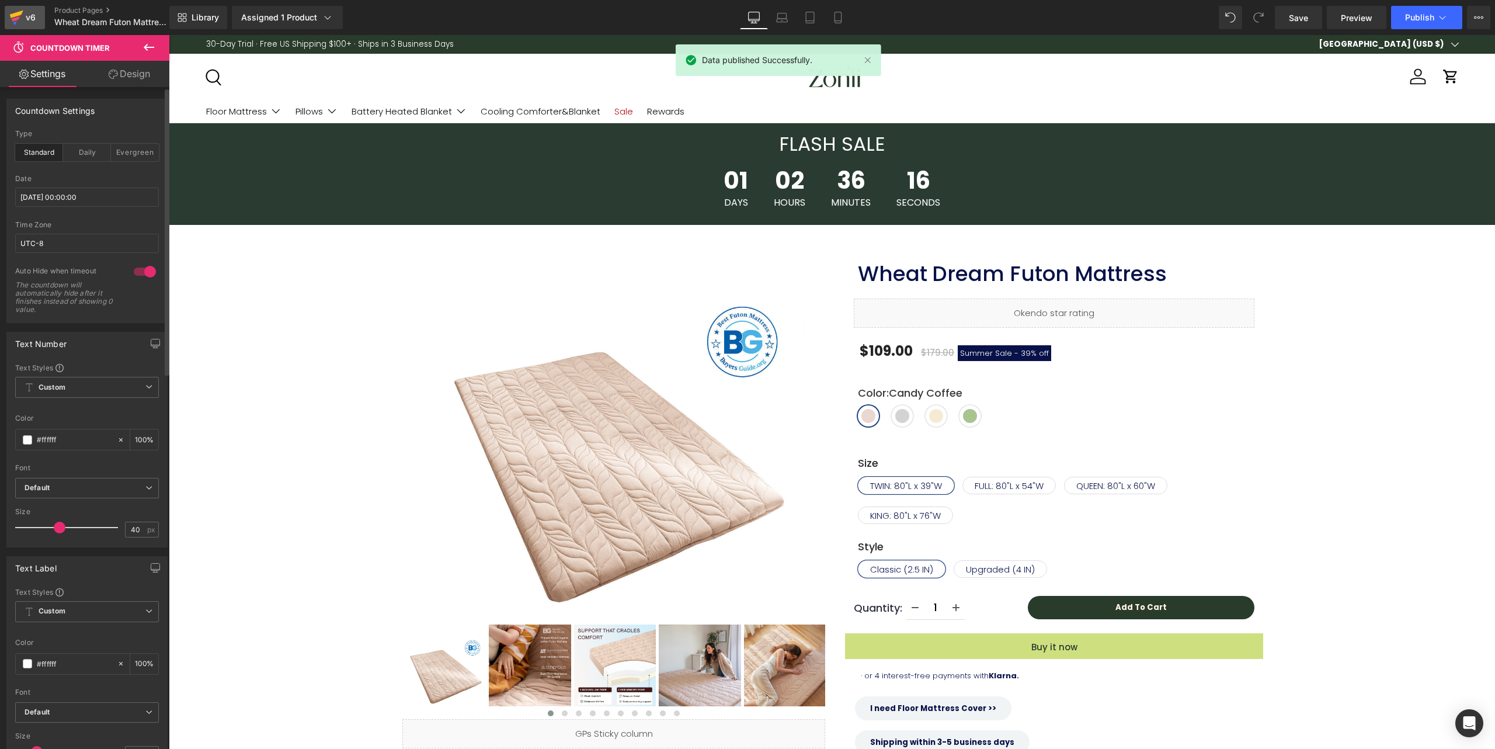
click at [18, 16] on icon at bounding box center [16, 15] width 13 height 8
